Goal: Find specific page/section: Find specific page/section

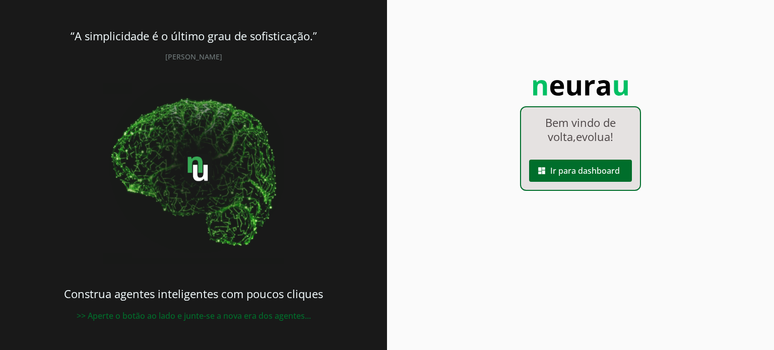
drag, startPoint x: 679, startPoint y: 46, endPoint x: 701, endPoint y: 194, distance: 150.2
click at [701, 194] on div "Bem vindo de volta, evolua ! dashboard Ir para dashboard" at bounding box center [580, 175] width 387 height 350
click at [474, 135] on div "Bem vindo de volta, evolua ! dashboard Ir para dashboard" at bounding box center [580, 175] width 387 height 350
click at [607, 173] on span at bounding box center [580, 171] width 103 height 24
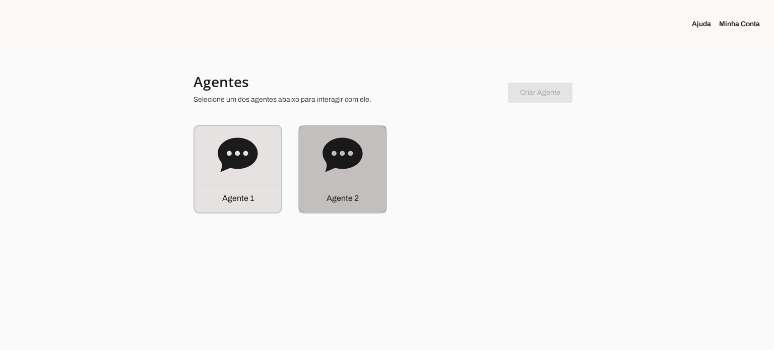
click at [339, 185] on div "Agente 2" at bounding box center [342, 198] width 87 height 29
